Goal: Information Seeking & Learning: Learn about a topic

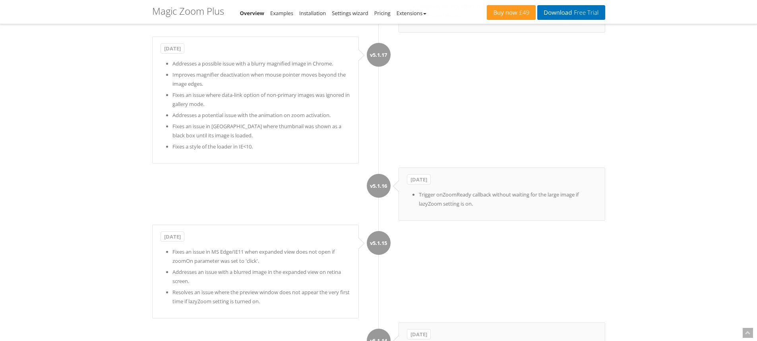
scroll to position [4359, 0]
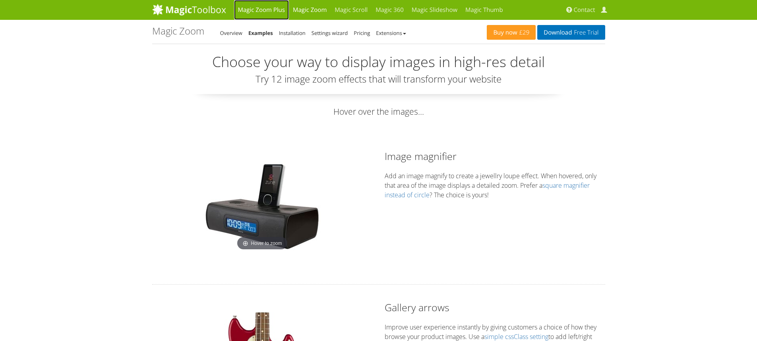
click at [267, 10] on link "Magic Zoom Plus" at bounding box center [261, 10] width 55 height 20
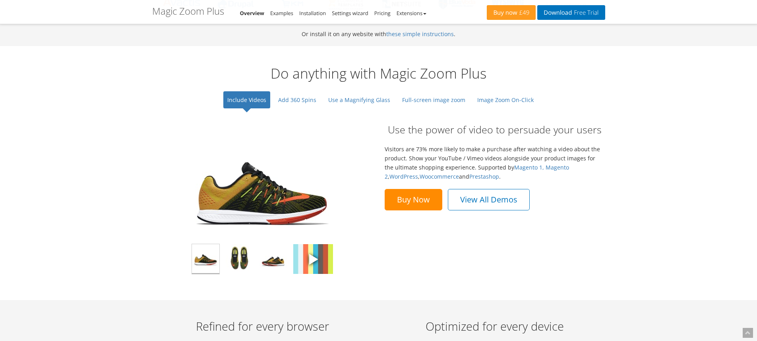
scroll to position [477, 0]
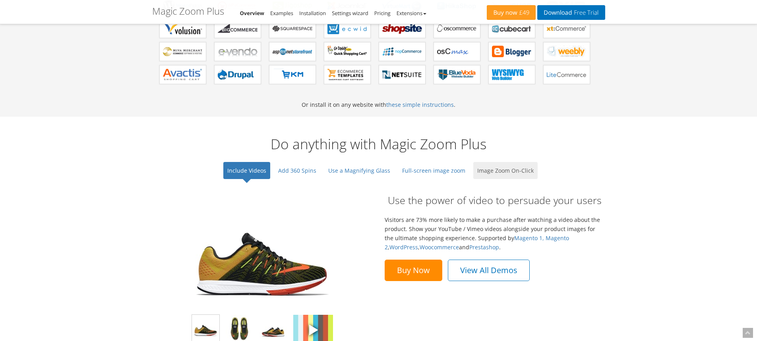
click at [490, 176] on link "Image Zoom On-Click" at bounding box center [505, 170] width 64 height 17
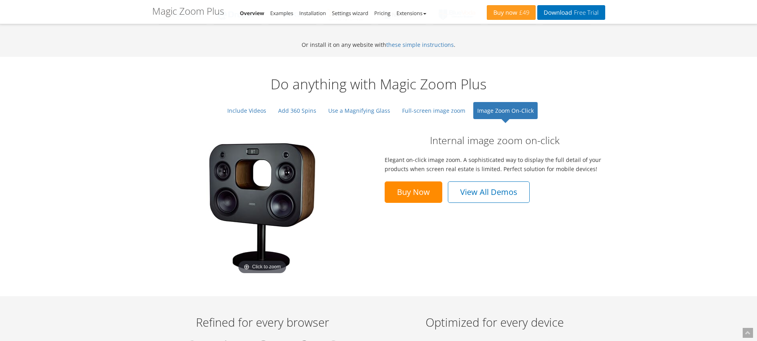
scroll to position [556, 0]
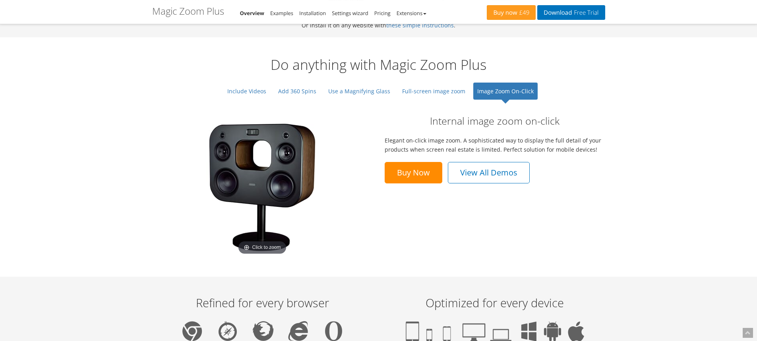
click at [278, 176] on img at bounding box center [262, 187] width 139 height 139
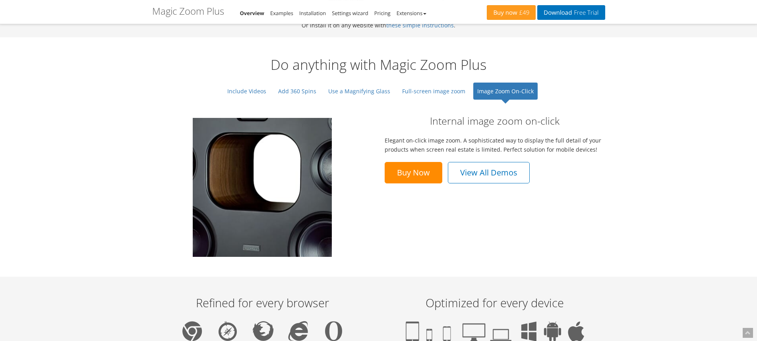
click at [257, 161] on img at bounding box center [262, 187] width 139 height 139
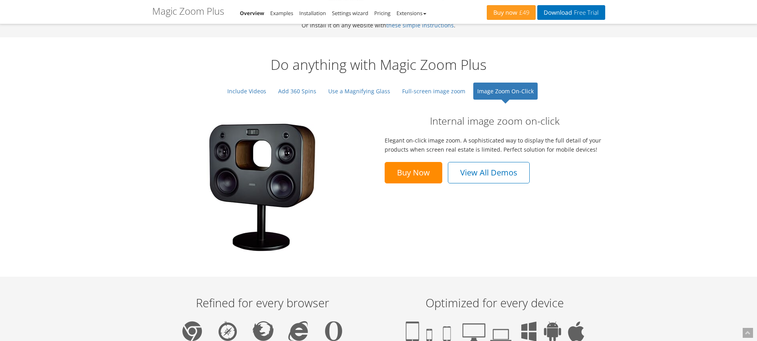
click at [265, 180] on img at bounding box center [262, 187] width 139 height 139
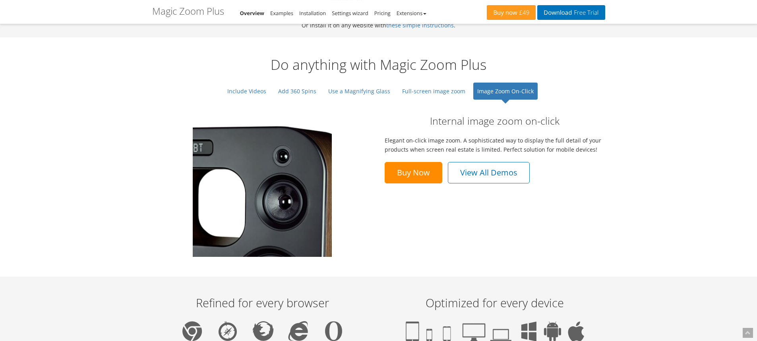
click at [278, 148] on img at bounding box center [262, 187] width 139 height 139
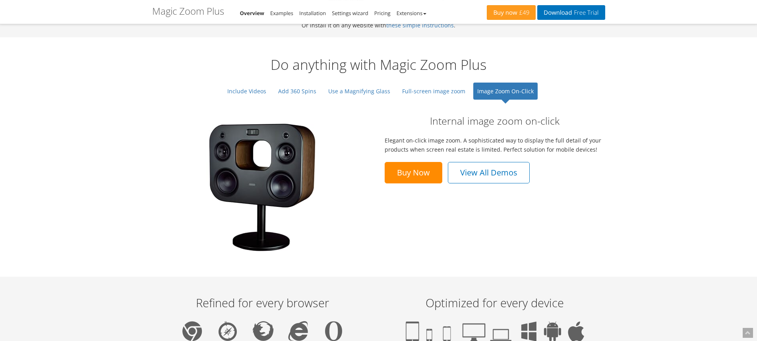
click at [260, 160] on img at bounding box center [262, 187] width 139 height 139
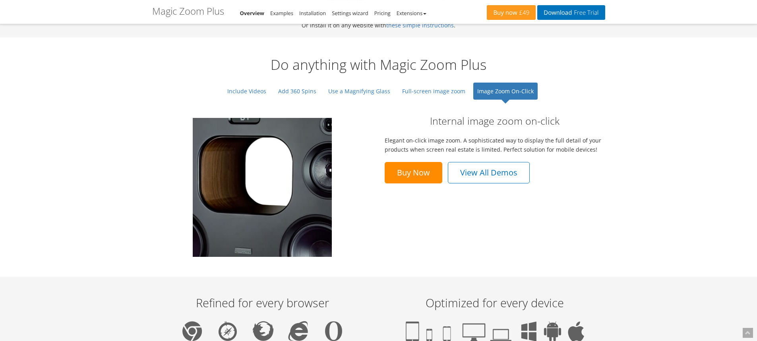
click at [260, 160] on img at bounding box center [262, 187] width 139 height 139
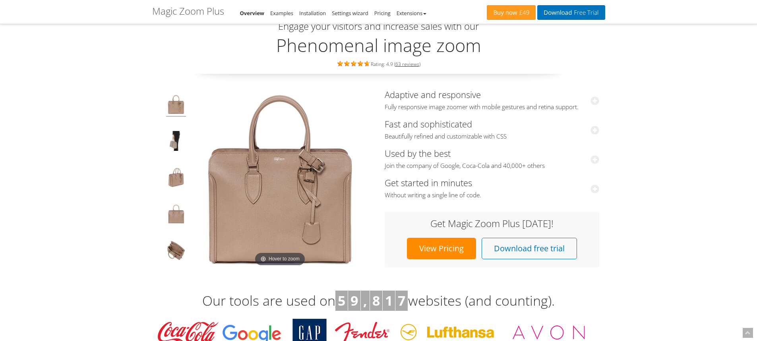
scroll to position [0, 0]
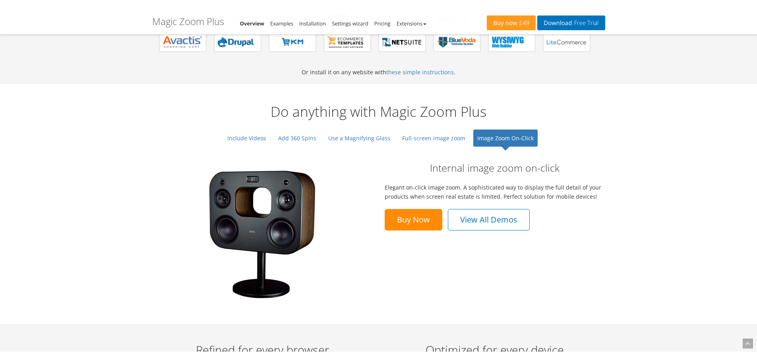
scroll to position [516, 0]
